Goal: Transaction & Acquisition: Book appointment/travel/reservation

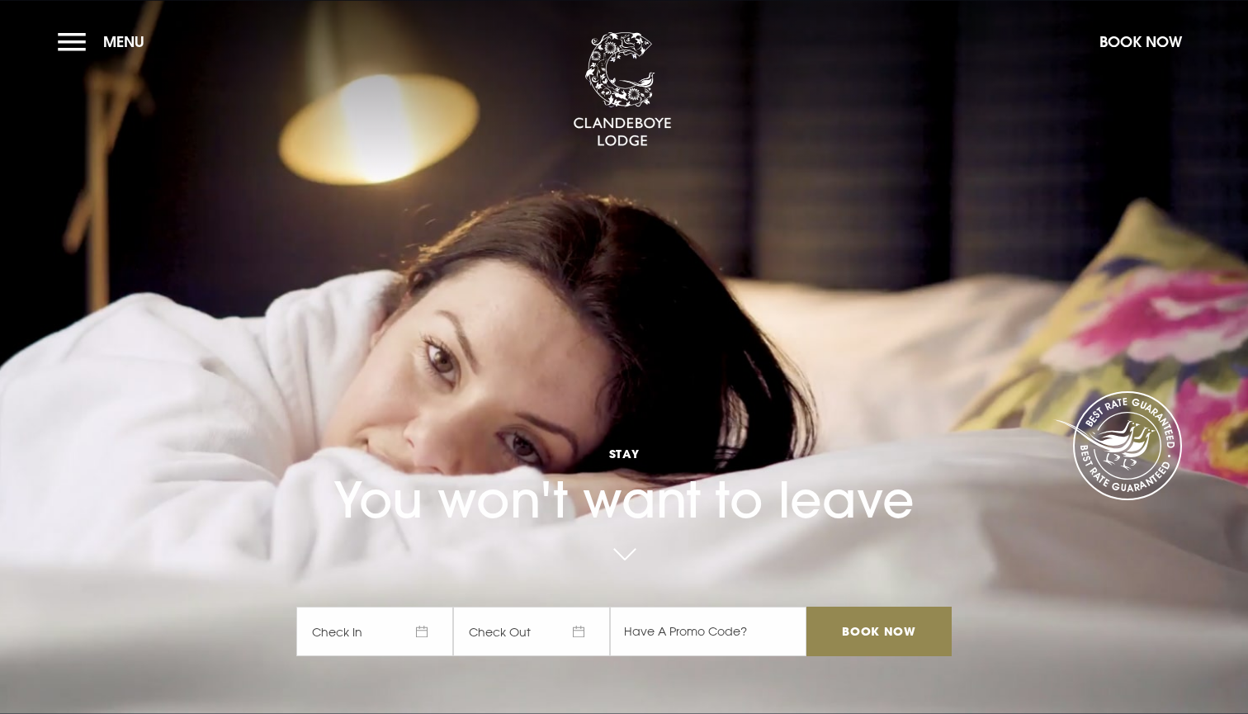
checkbox input "true"
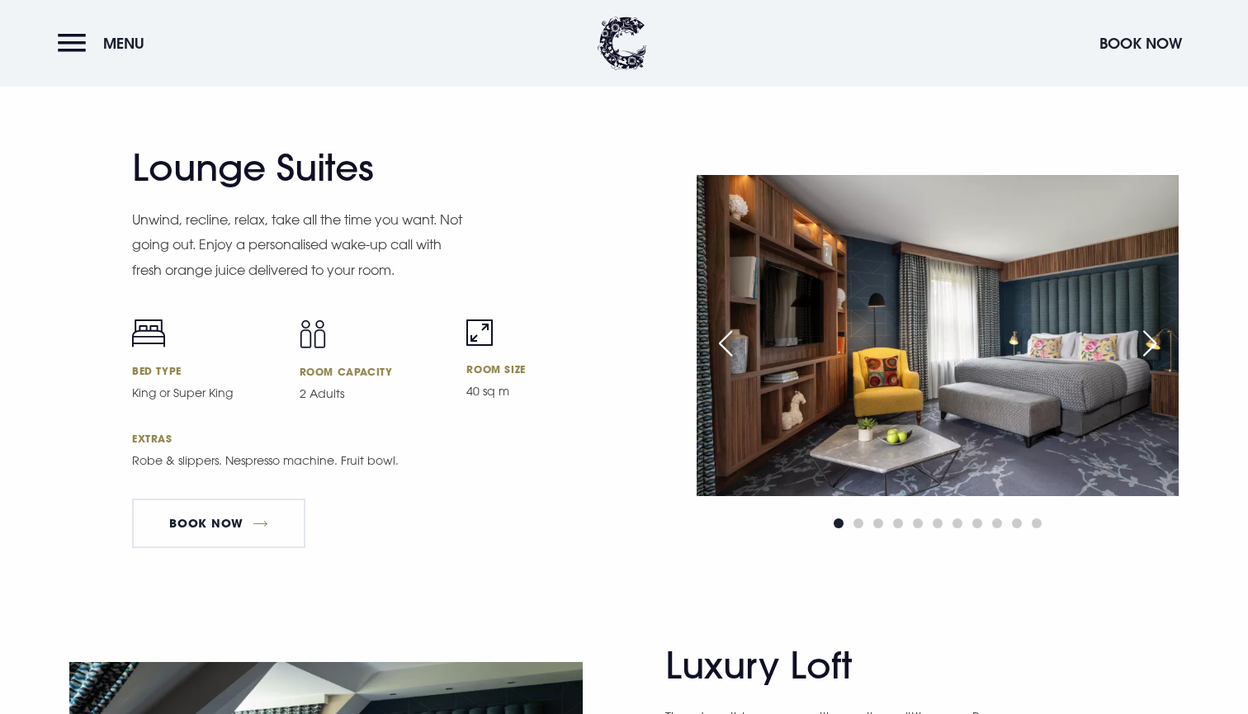
scroll to position [3425, 0]
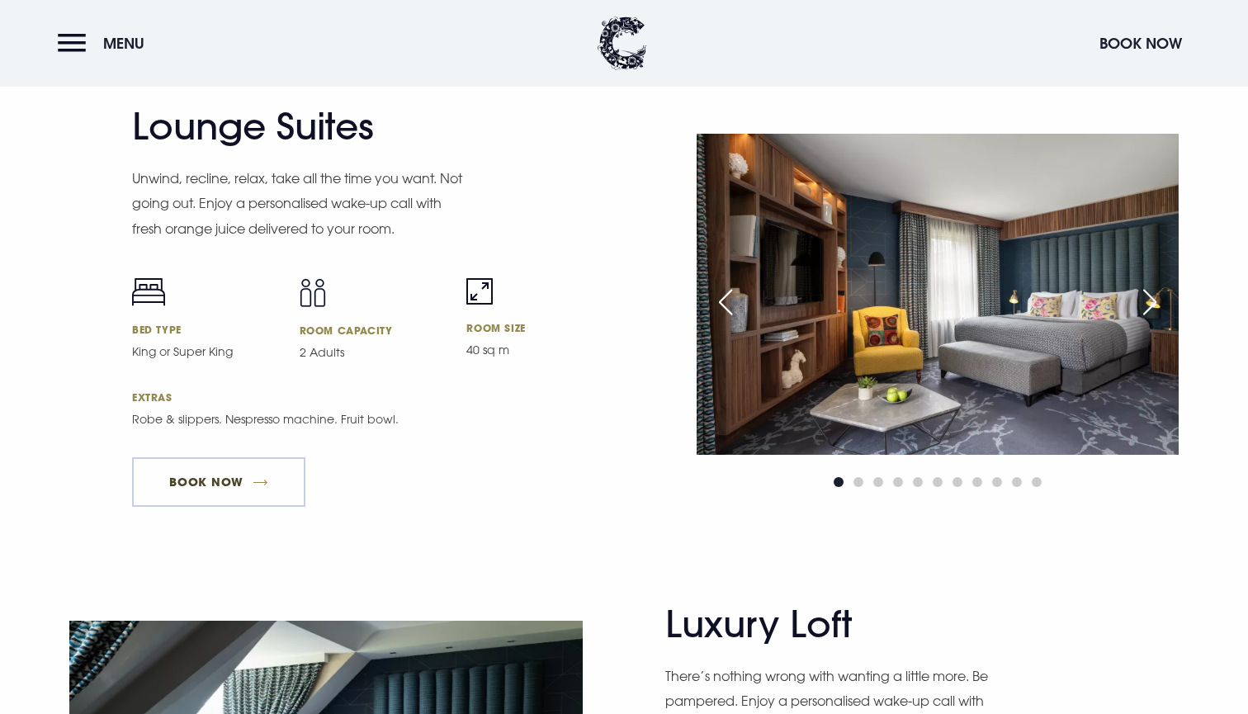
click at [254, 466] on link "Book Now" at bounding box center [218, 482] width 173 height 50
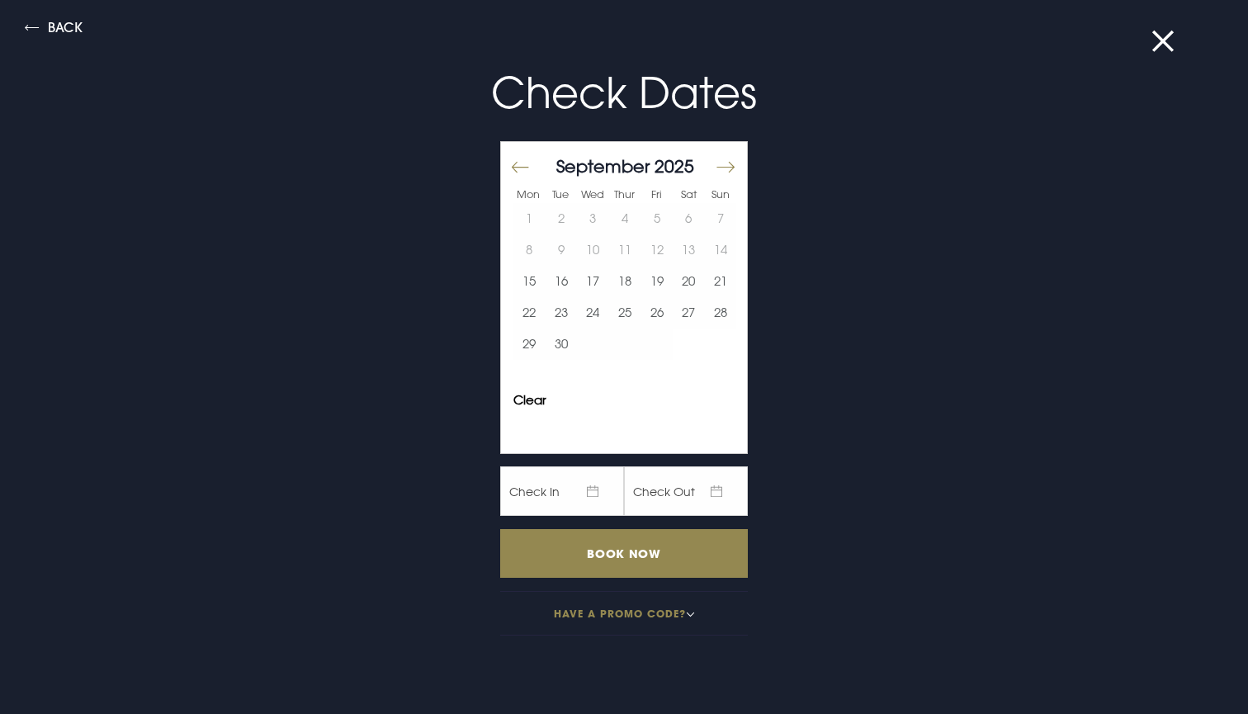
click at [729, 167] on button "Move forward to switch to the next month." at bounding box center [725, 166] width 20 height 35
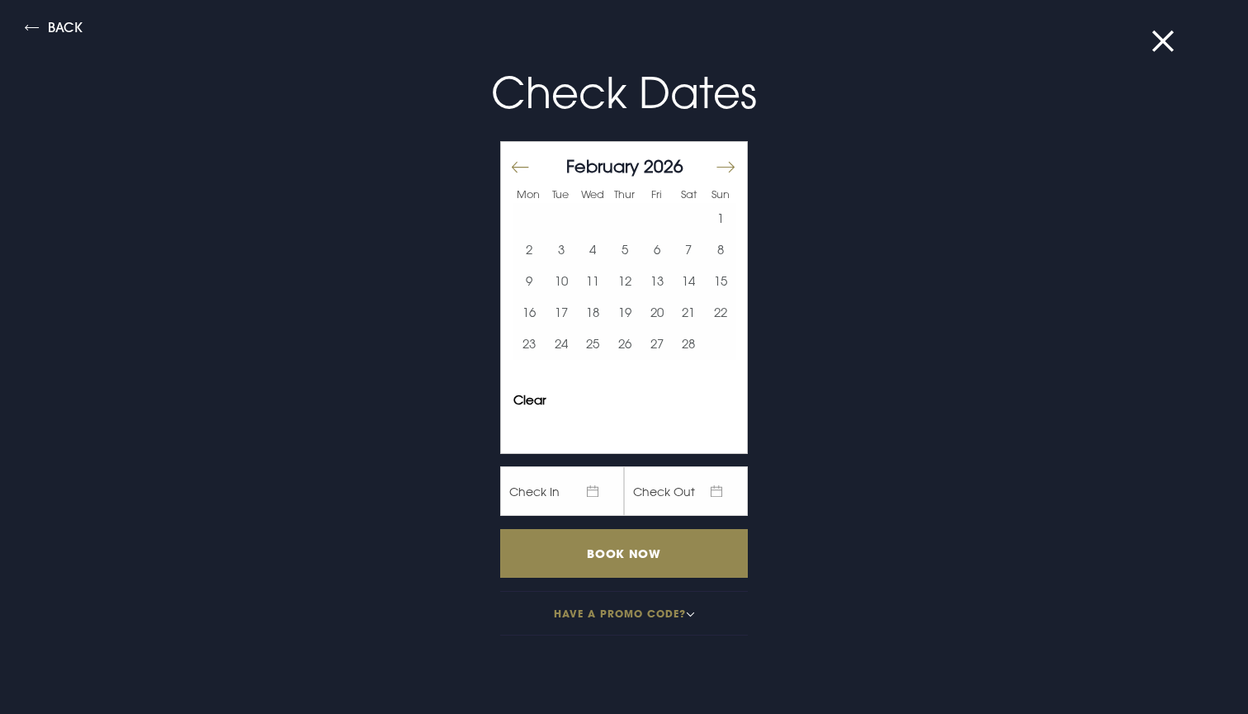
click at [729, 167] on button "Move forward to switch to the next month." at bounding box center [725, 166] width 20 height 35
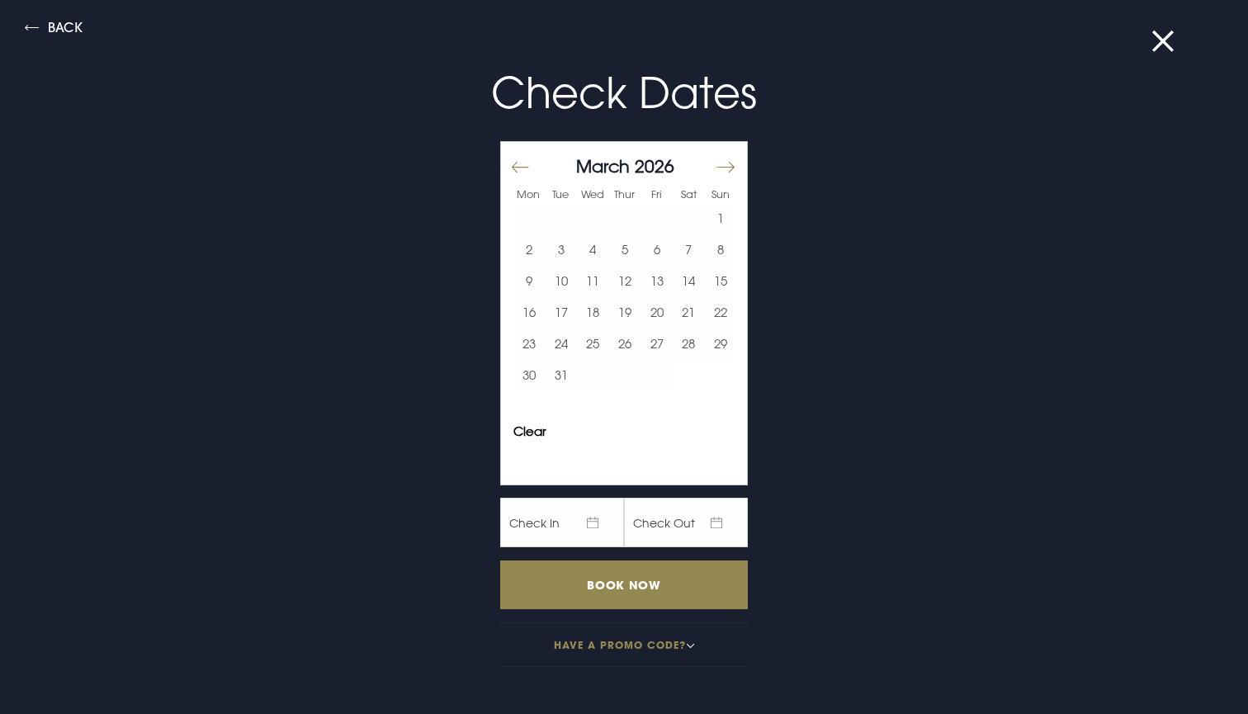
click at [729, 167] on button "Move forward to switch to the next month." at bounding box center [725, 166] width 20 height 35
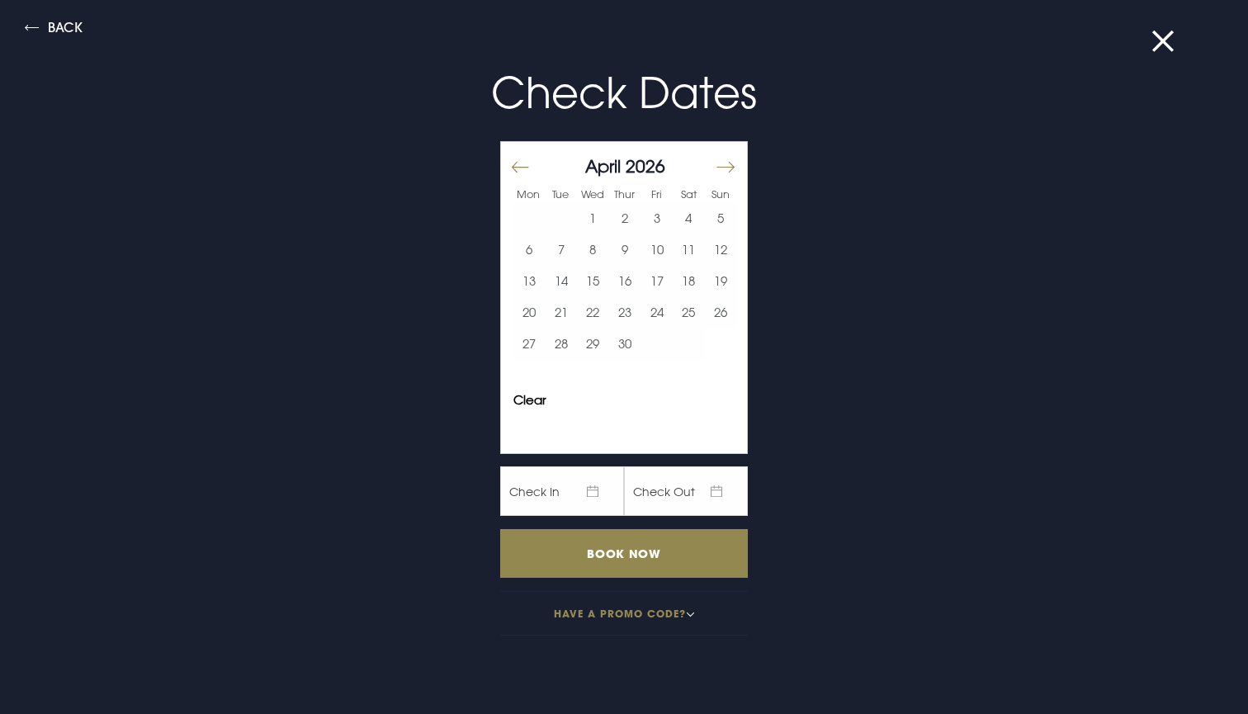
click at [729, 167] on button "Move forward to switch to the next month." at bounding box center [725, 166] width 20 height 35
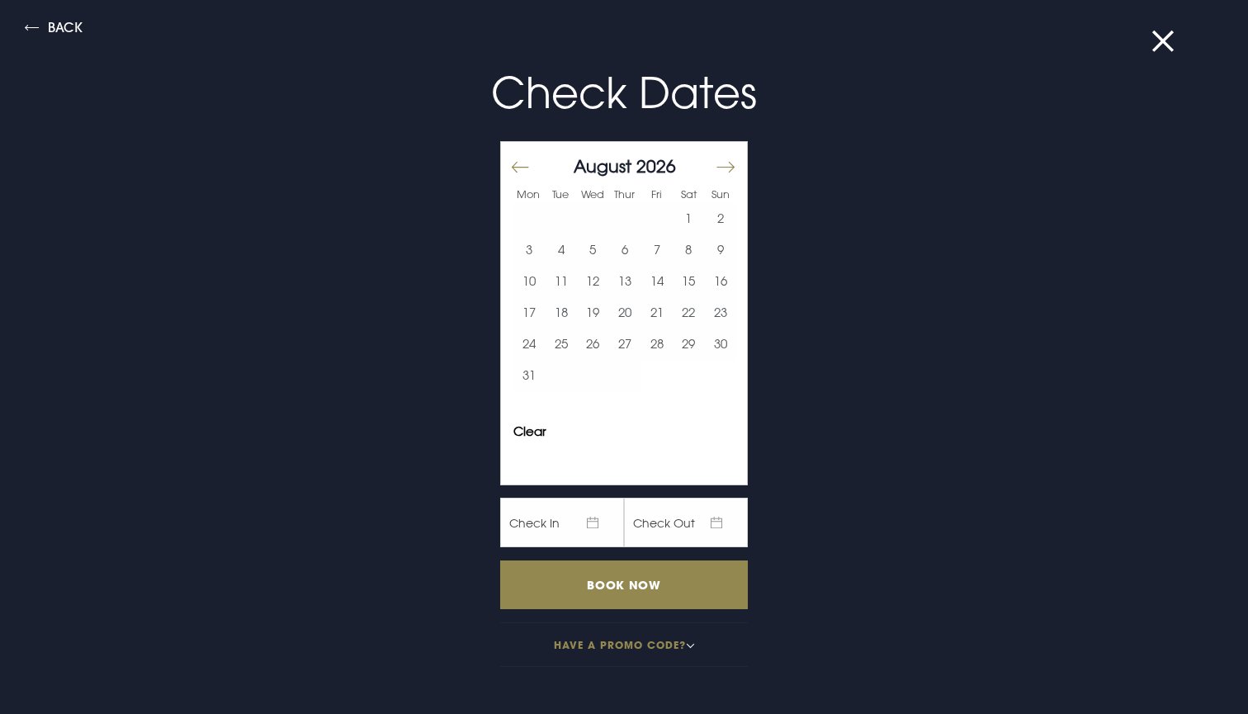
click at [729, 167] on button "Move forward to switch to the next month." at bounding box center [725, 166] width 20 height 35
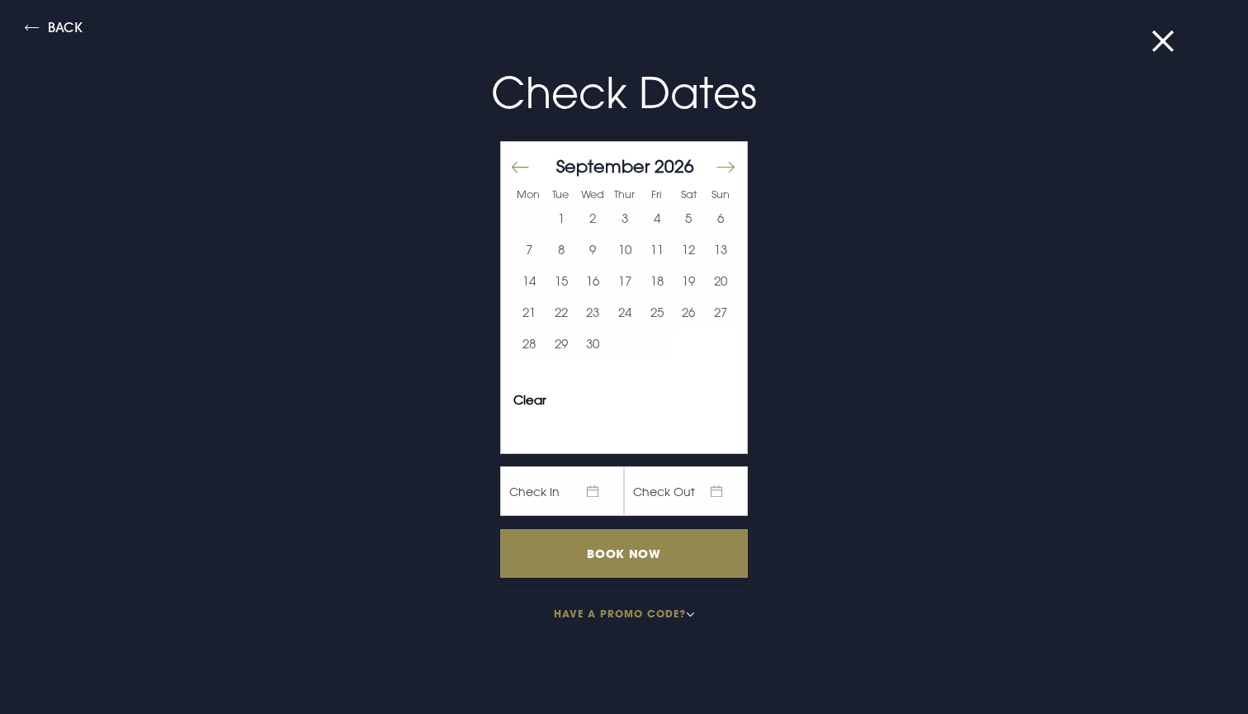
click at [729, 167] on button "Move forward to switch to the next month." at bounding box center [725, 166] width 20 height 35
click at [629, 346] on button "29" at bounding box center [625, 343] width 32 height 31
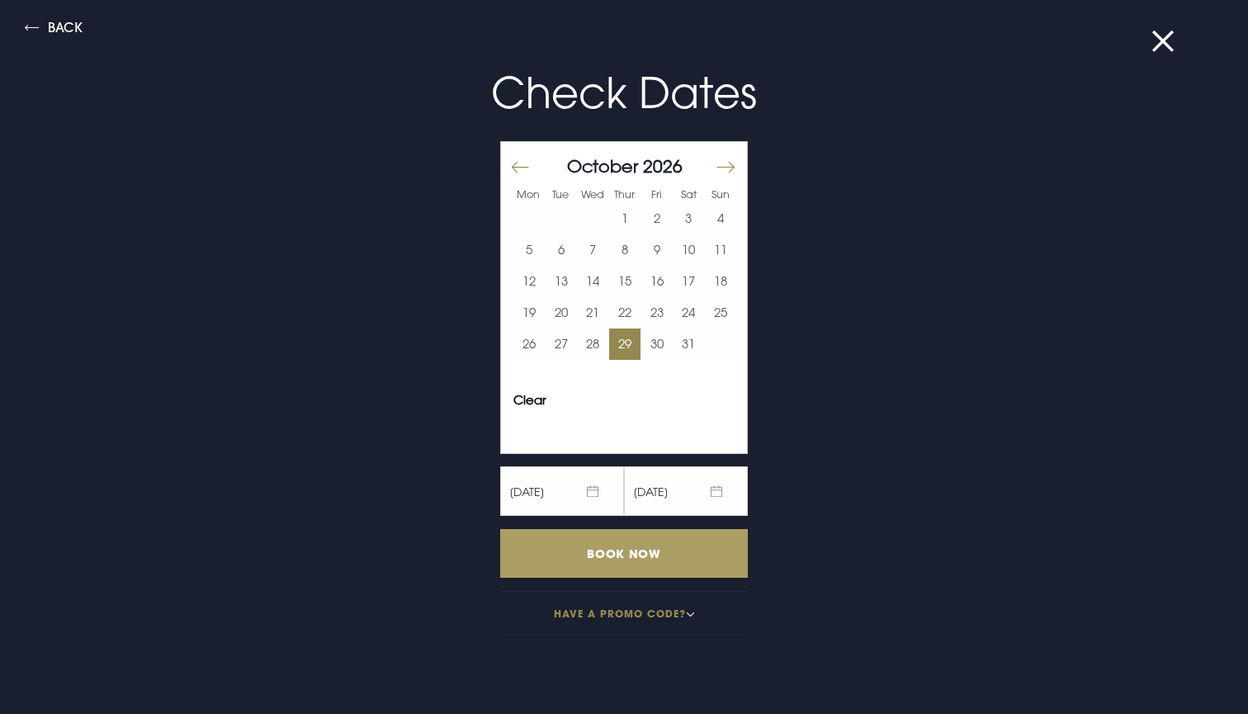
click at [663, 542] on input "Book Now" at bounding box center [624, 553] width 248 height 49
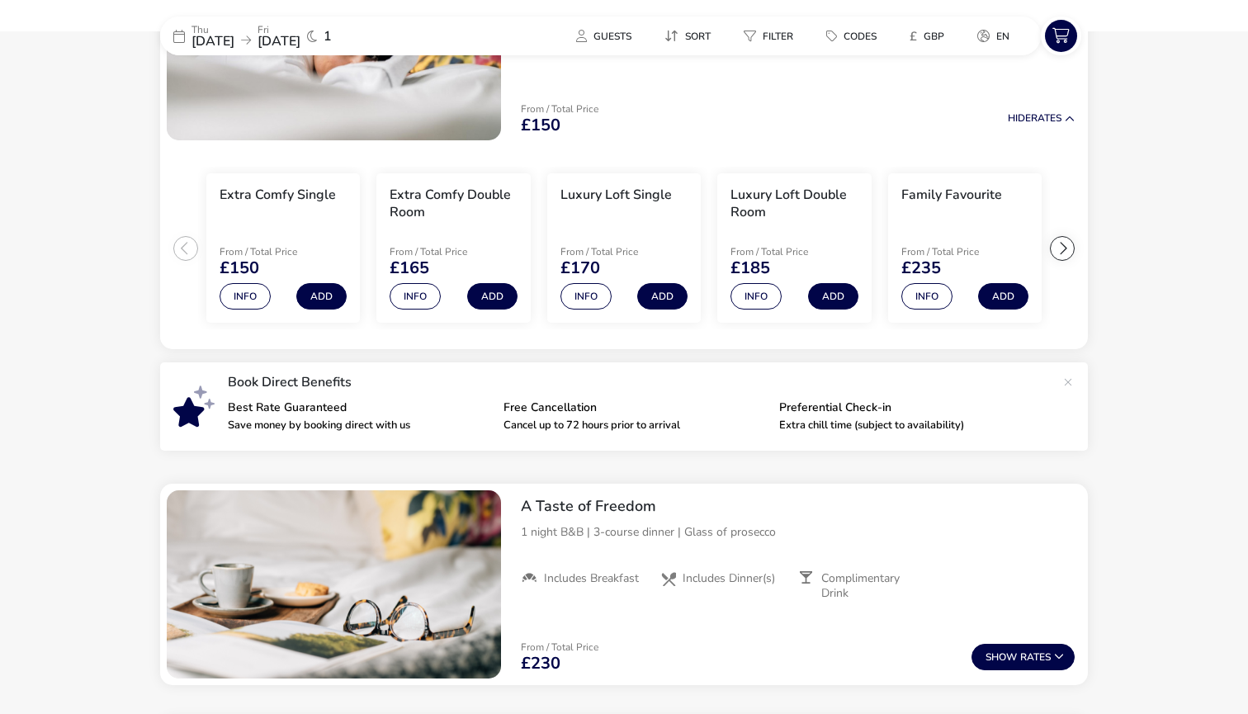
scroll to position [317, 0]
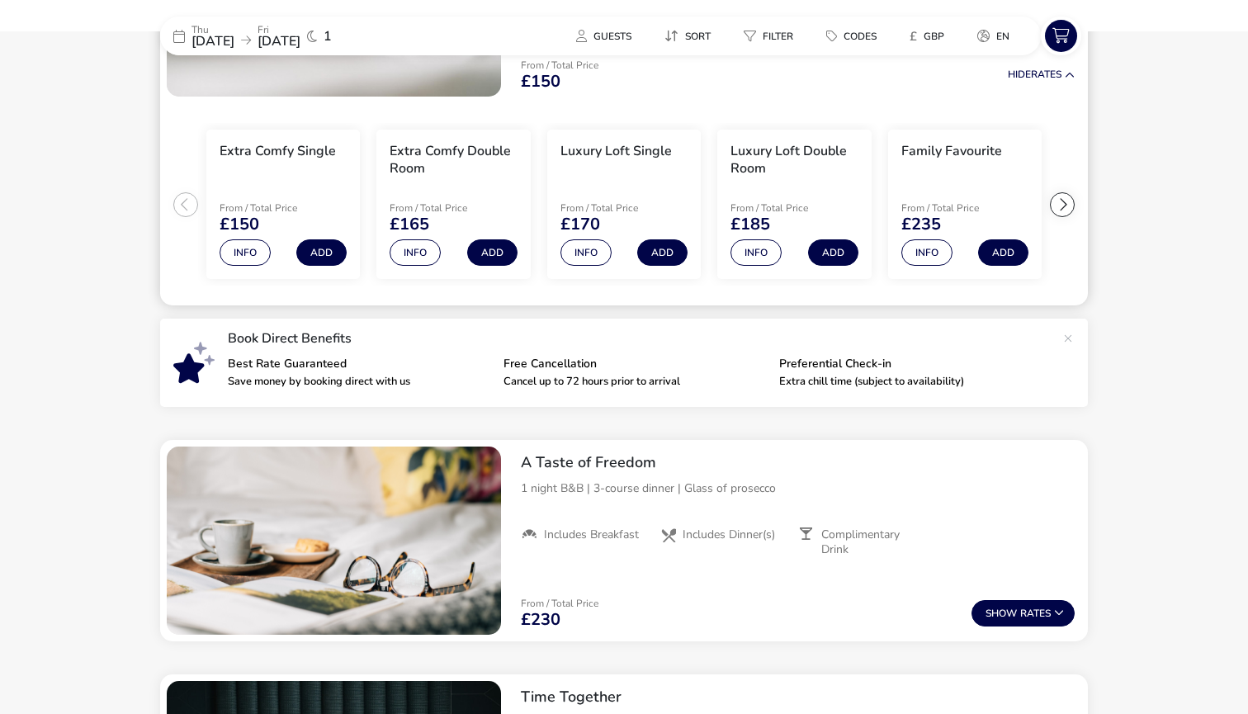
click at [1067, 210] on div at bounding box center [1062, 204] width 25 height 25
click at [1066, 206] on ul "Extra Comfy Single From / Total Price £150 Info Add Extra Comfy Double Room Fro…" at bounding box center [623, 204] width 927 height 203
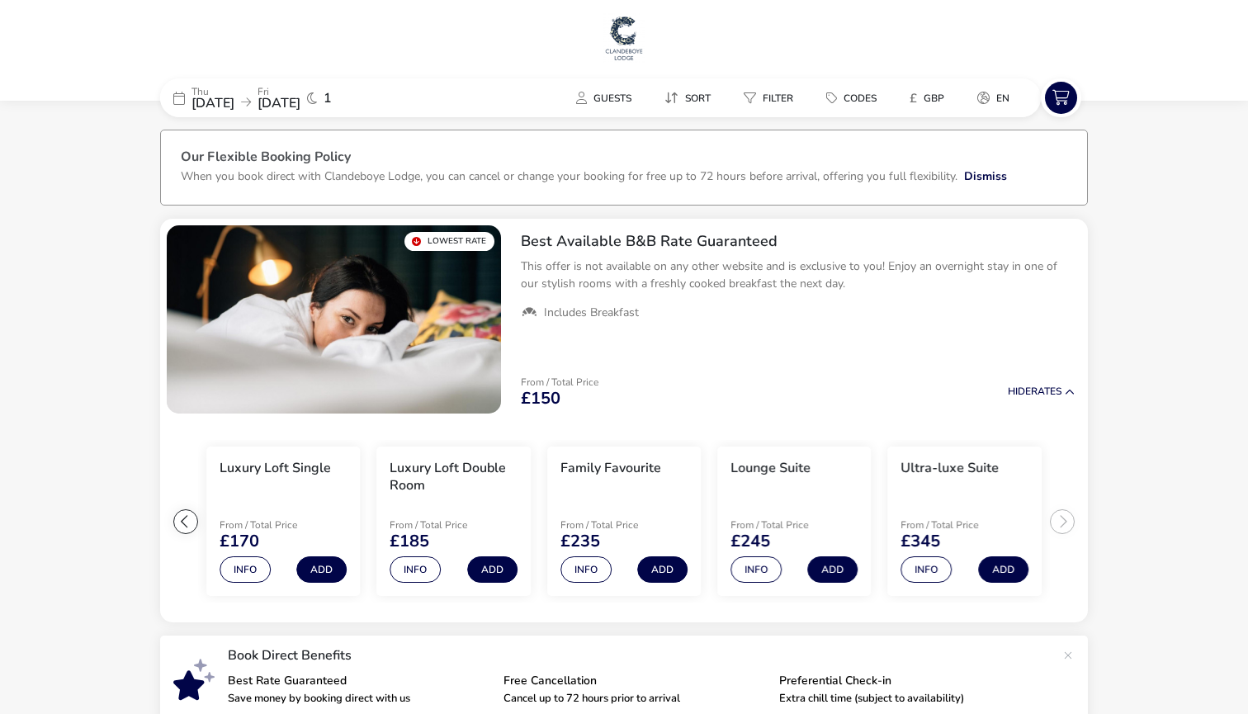
scroll to position [0, 0]
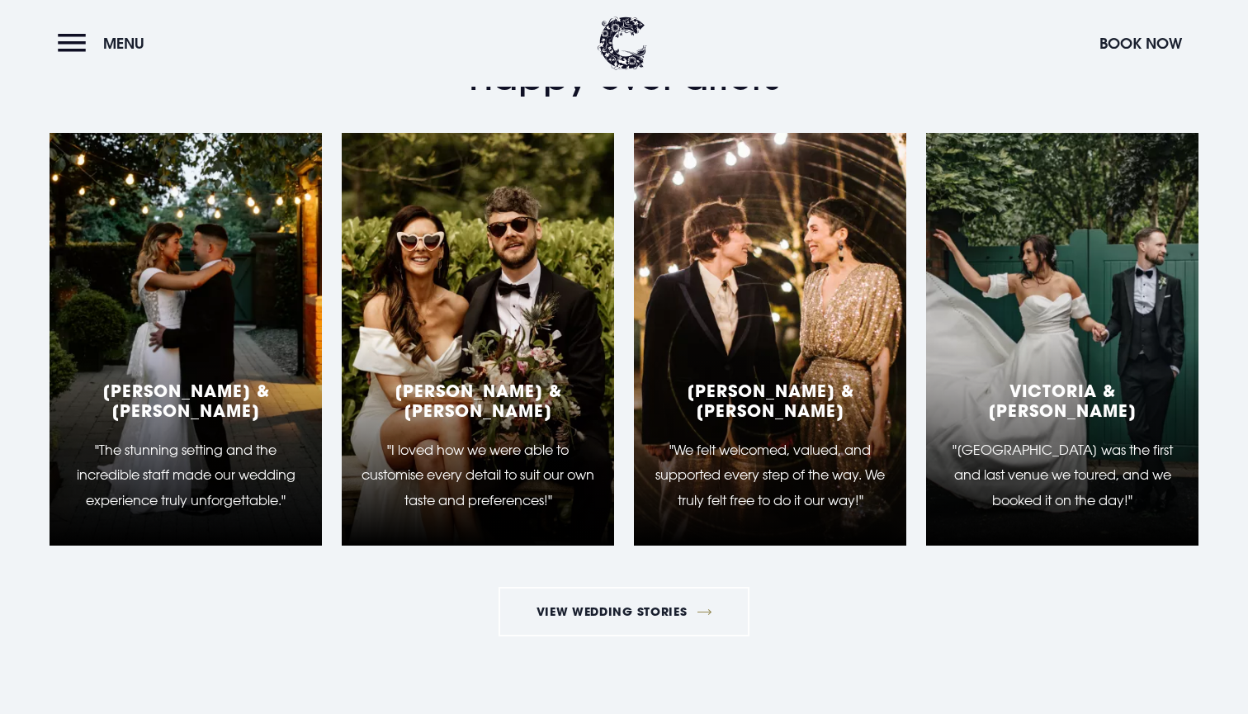
scroll to position [3142, 0]
